Goal: Information Seeking & Learning: Understand process/instructions

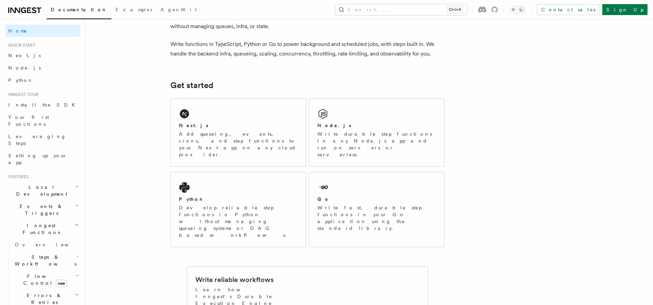
scroll to position [23, 0]
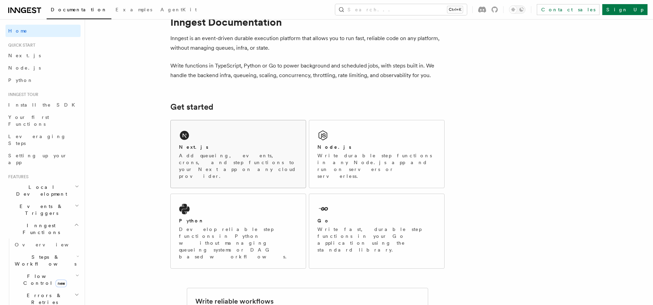
click at [282, 160] on p "Add queueing, events, crons, and step functions to your Next app on any cloud p…" at bounding box center [238, 165] width 119 height 27
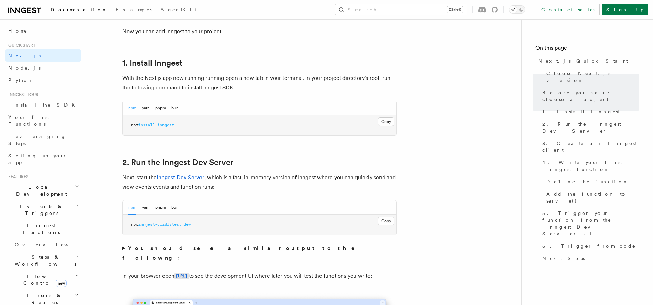
scroll to position [357, 0]
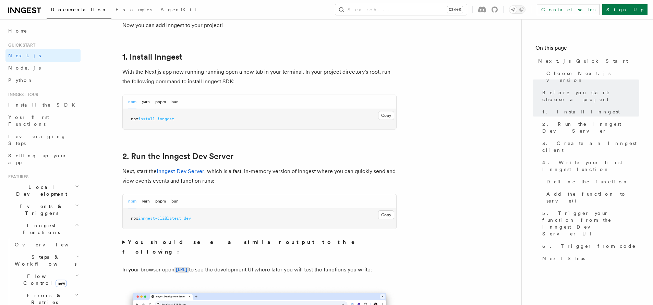
click at [389, 220] on pre "npx inngest-cli@latest dev" at bounding box center [260, 218] width 274 height 21
click at [388, 218] on div "Copy Copied npx inngest-cli@latest dev" at bounding box center [260, 218] width 274 height 21
click at [388, 218] on button "Copy Copied" at bounding box center [386, 214] width 16 height 9
click at [343, 199] on div "npm yarn pnpm bun" at bounding box center [260, 201] width 274 height 14
click at [380, 213] on button "Copy Copied" at bounding box center [386, 214] width 16 height 9
